Goal: Find specific page/section: Find specific page/section

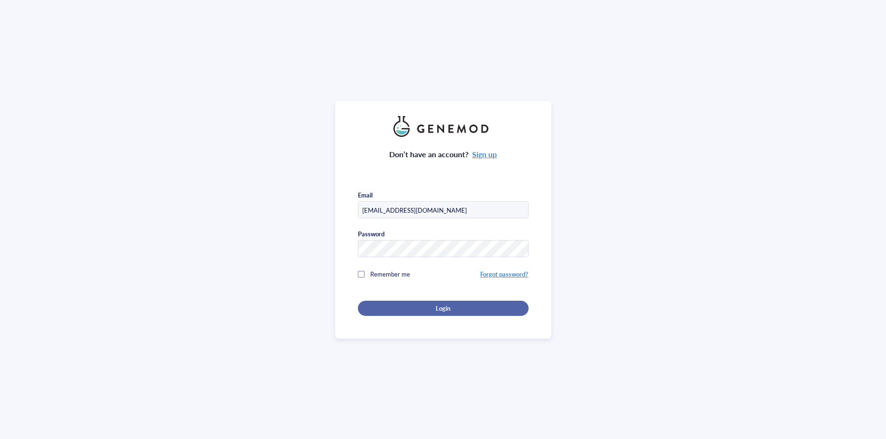
type input "[EMAIL_ADDRESS][DOMAIN_NAME]"
click at [450, 301] on button "Login" at bounding box center [443, 308] width 171 height 15
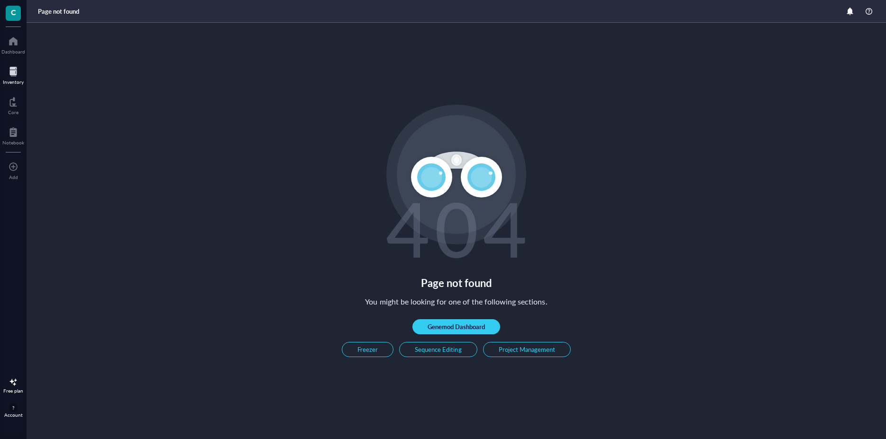
click at [23, 77] on div "Inventory" at bounding box center [13, 74] width 27 height 27
click at [6, 72] on div at bounding box center [13, 71] width 21 height 15
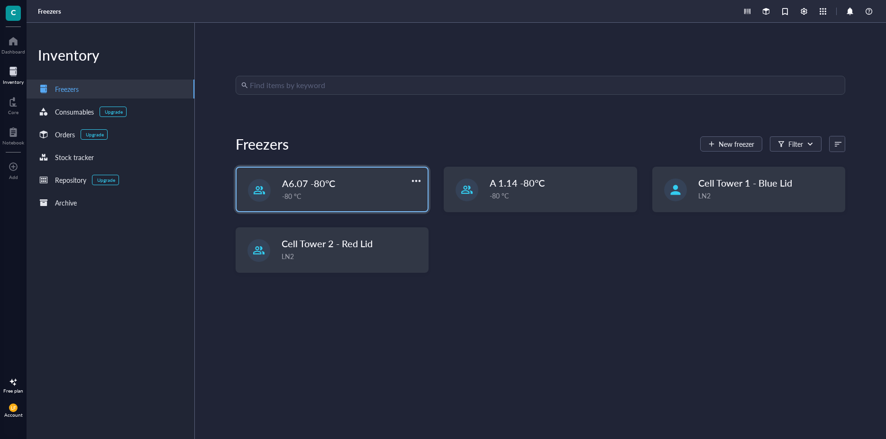
click at [304, 178] on span "A6.07 -80°C" at bounding box center [308, 183] width 53 height 13
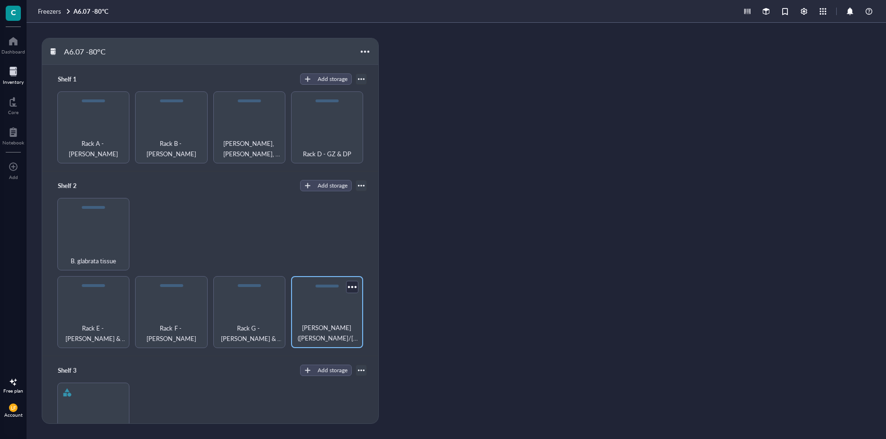
click at [316, 331] on span "Rack H - Ökotox (Tom/Ursula/Babsi/Kathi ) & MUT" at bounding box center [327, 333] width 63 height 21
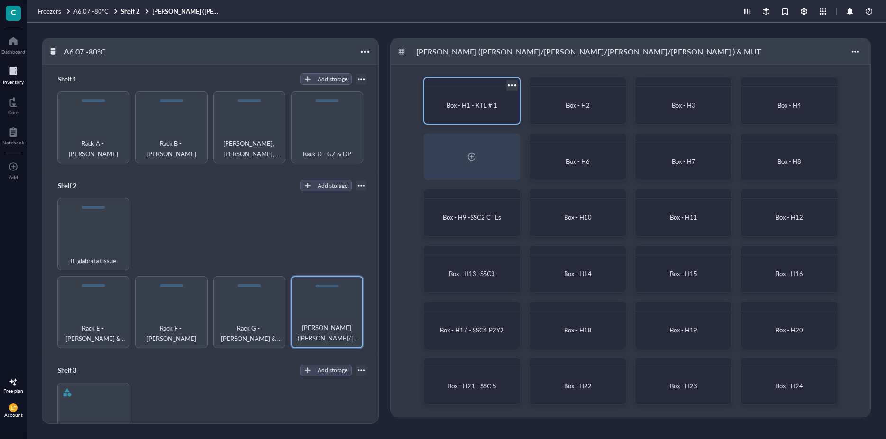
click at [489, 108] on span "Box - H1 - KTL # 1" at bounding box center [471, 104] width 51 height 9
click at [91, 255] on span "B. glabrata tissue" at bounding box center [93, 260] width 45 height 10
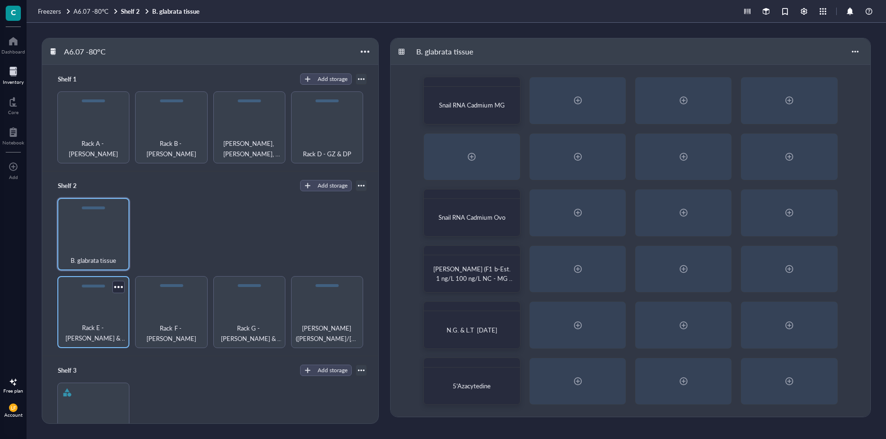
click at [102, 327] on span "Rack E - Lilli Simböck & MK" at bounding box center [93, 333] width 63 height 21
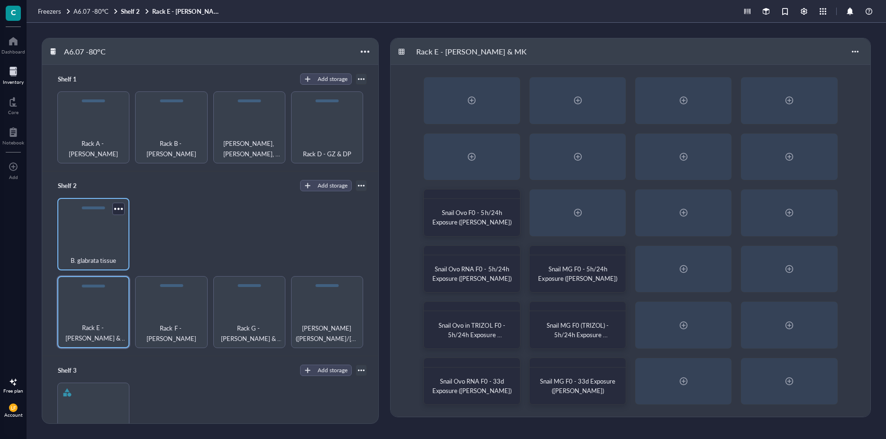
click at [106, 260] on span "B. glabrata tissue" at bounding box center [93, 260] width 45 height 10
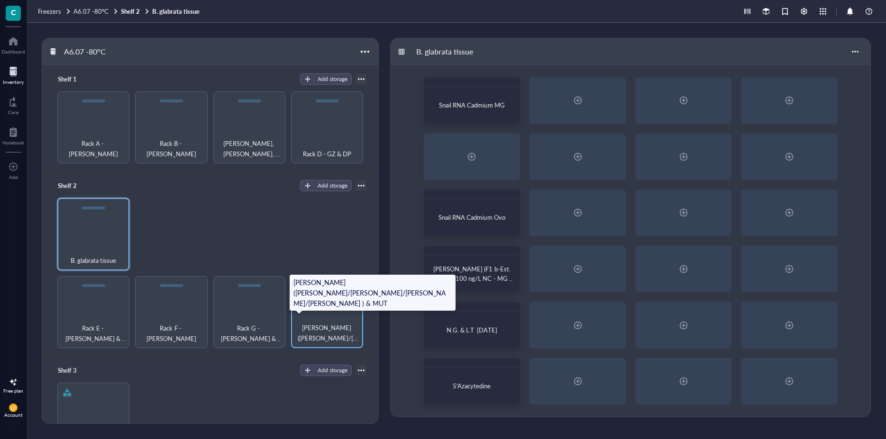
click at [319, 336] on span "Rack H - Ökotox (Tom/Ursula/Babsi/Kathi ) & MUT" at bounding box center [327, 333] width 63 height 21
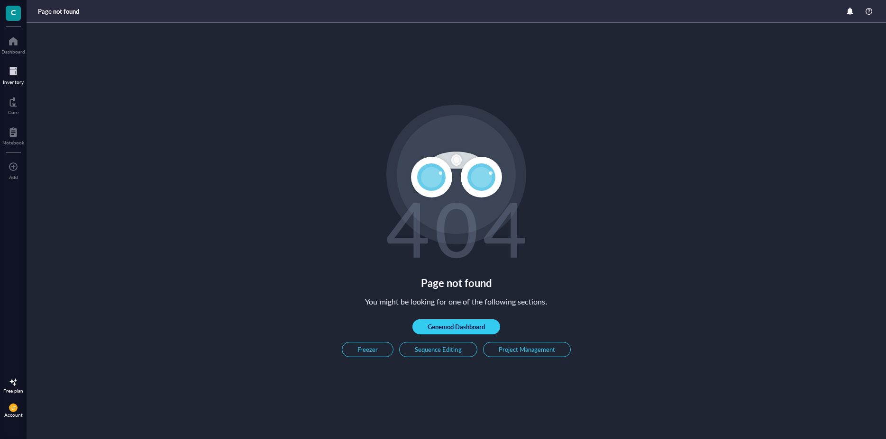
click at [14, 82] on div "Inventory" at bounding box center [13, 82] width 21 height 6
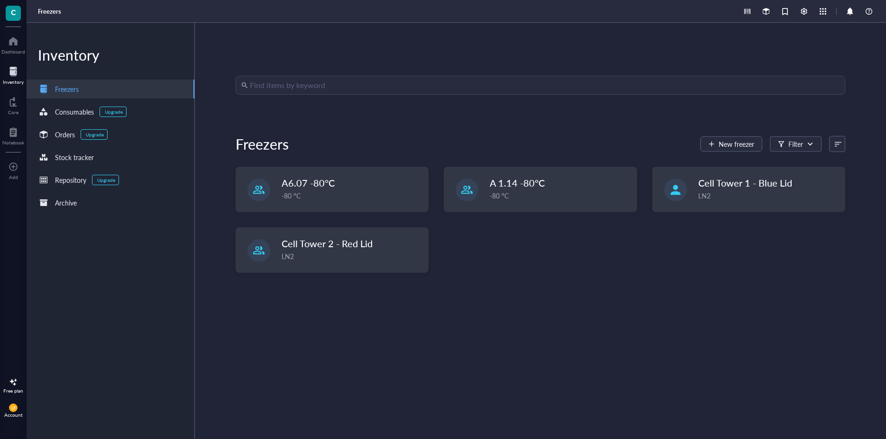
click at [9, 414] on div "Account" at bounding box center [13, 415] width 18 height 6
click at [80, 375] on link "Account settings" at bounding box center [63, 375] width 54 height 17
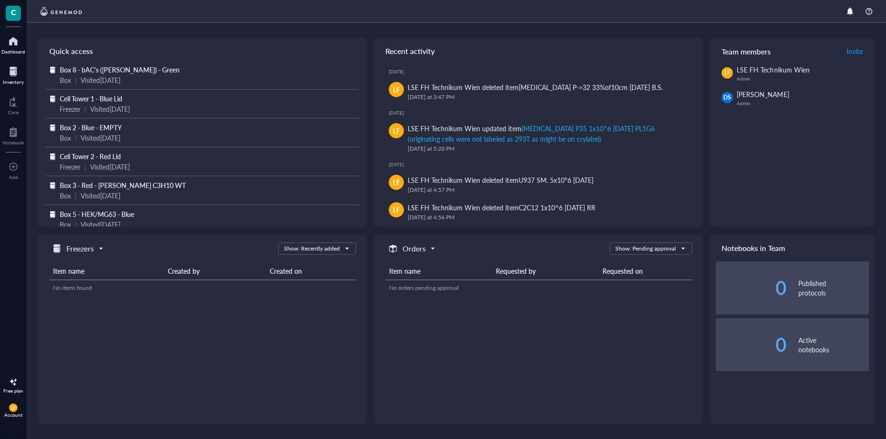
click at [14, 75] on div at bounding box center [13, 71] width 21 height 15
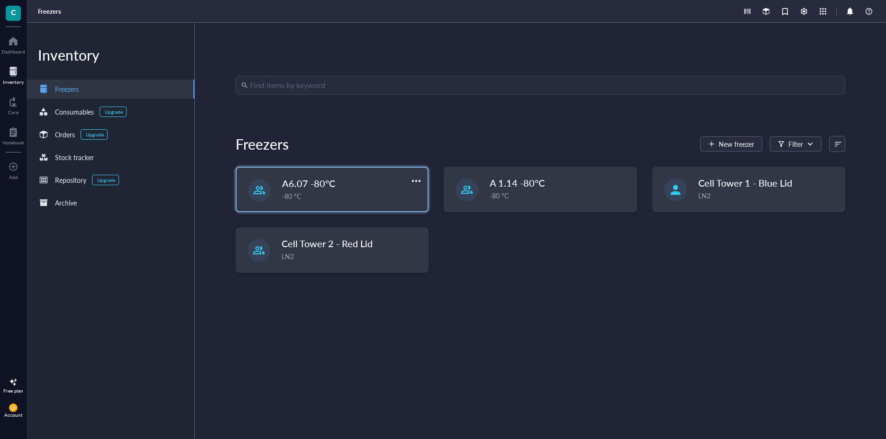
click at [325, 178] on span "A6.07 -80°C" at bounding box center [308, 183] width 53 height 13
